Goal: Task Accomplishment & Management: Manage account settings

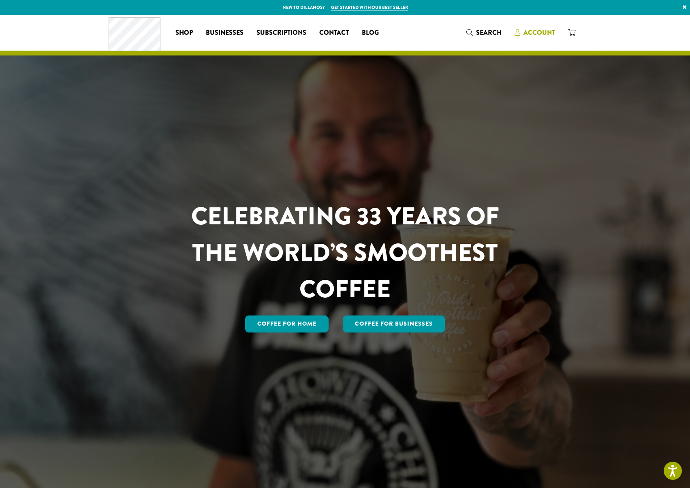
click at [540, 35] on span "Account" at bounding box center [540, 32] width 32 height 9
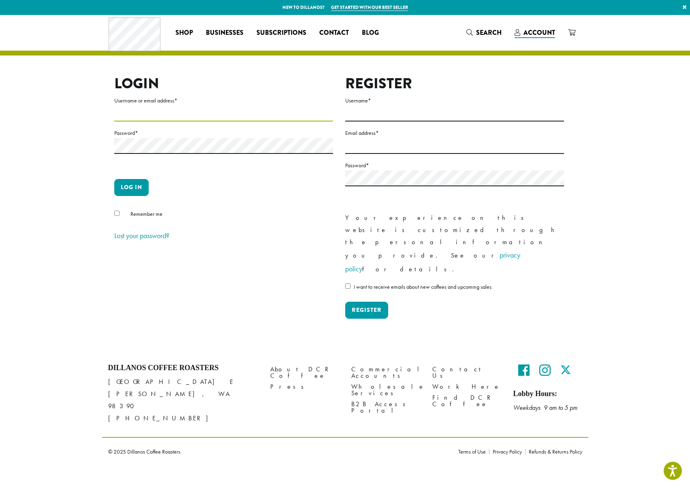
click at [180, 118] on input "Username or email address *" at bounding box center [223, 114] width 219 height 16
drag, startPoint x: 212, startPoint y: 227, endPoint x: 229, endPoint y: 229, distance: 17.2
click at [219, 228] on form "Username or email address * Password * Log in Remember me Lost your password?" at bounding box center [223, 169] width 219 height 147
drag, startPoint x: 190, startPoint y: 119, endPoint x: 235, endPoint y: 120, distance: 45.4
click at [190, 120] on input "Username or email address *" at bounding box center [223, 114] width 219 height 16
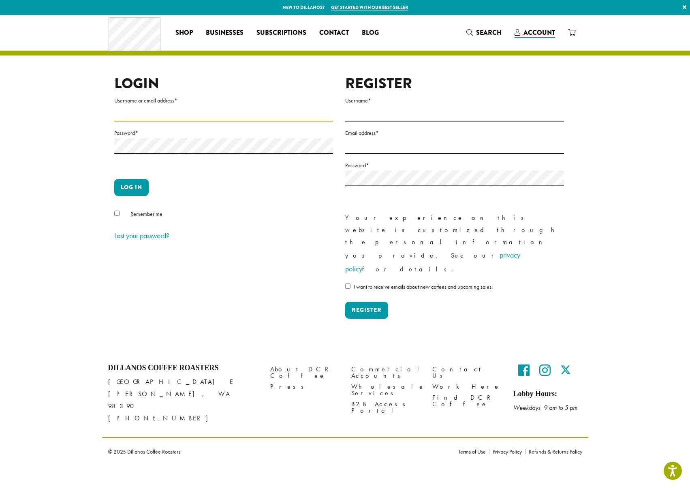
type input "**********"
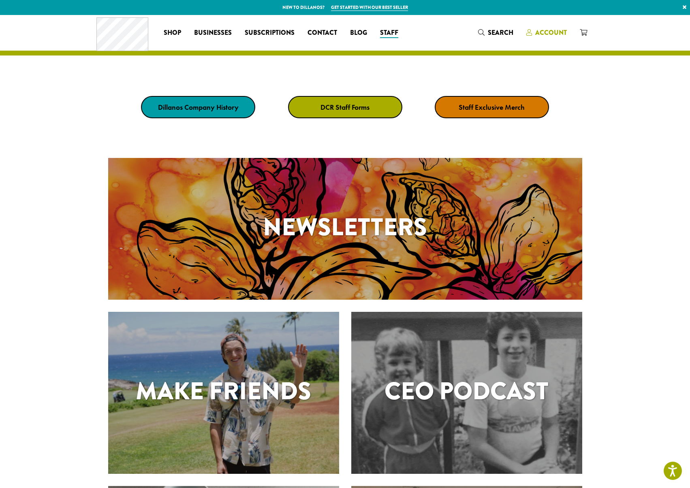
click at [560, 30] on span "Account" at bounding box center [551, 32] width 32 height 9
